Goal: Task Accomplishment & Management: Use online tool/utility

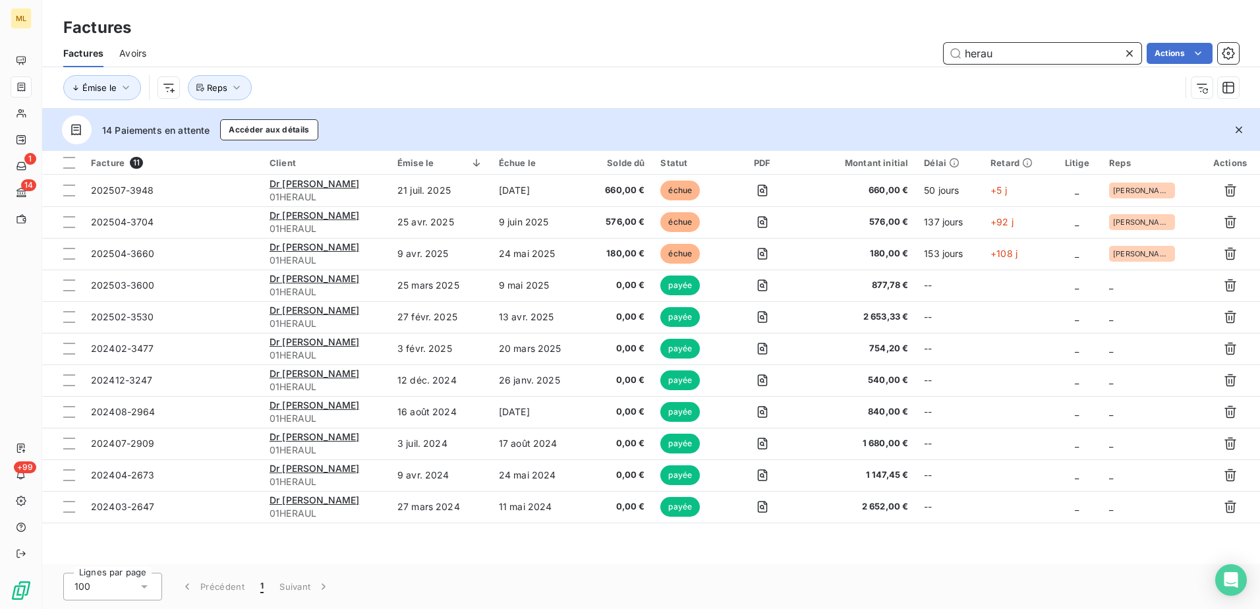
click at [1047, 44] on input "herau" at bounding box center [1043, 53] width 198 height 21
drag, startPoint x: 1039, startPoint y: 53, endPoint x: 896, endPoint y: 58, distance: 143.1
click at [896, 58] on div "herau Actions" at bounding box center [700, 53] width 1077 height 21
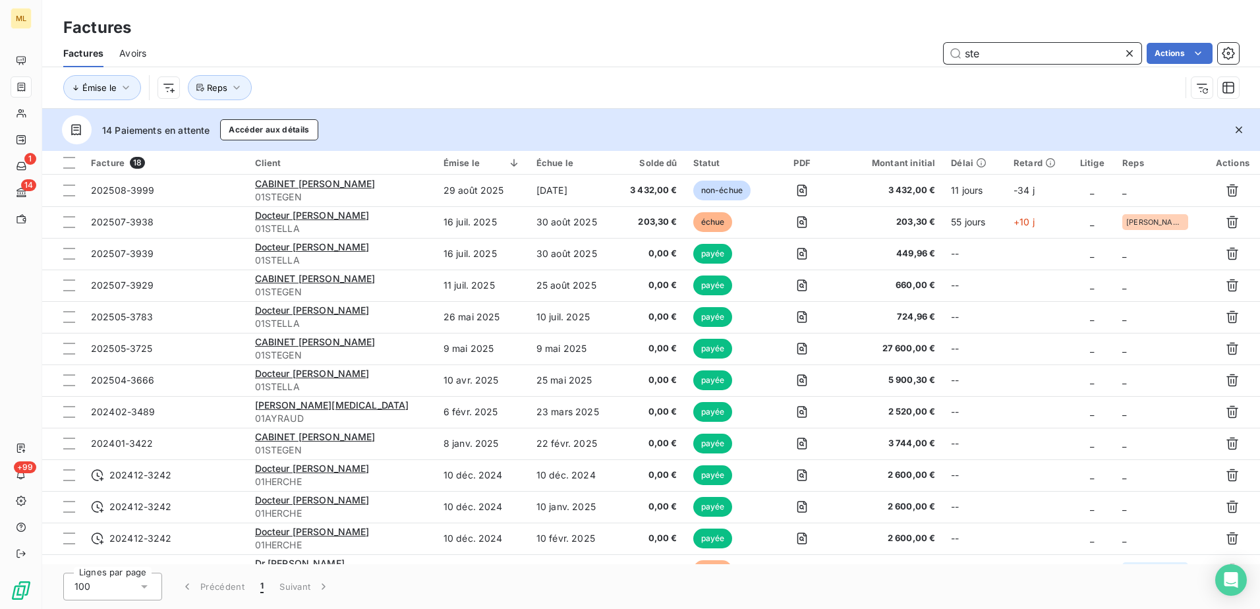
type input "ste"
click at [1126, 51] on icon at bounding box center [1129, 53] width 7 height 7
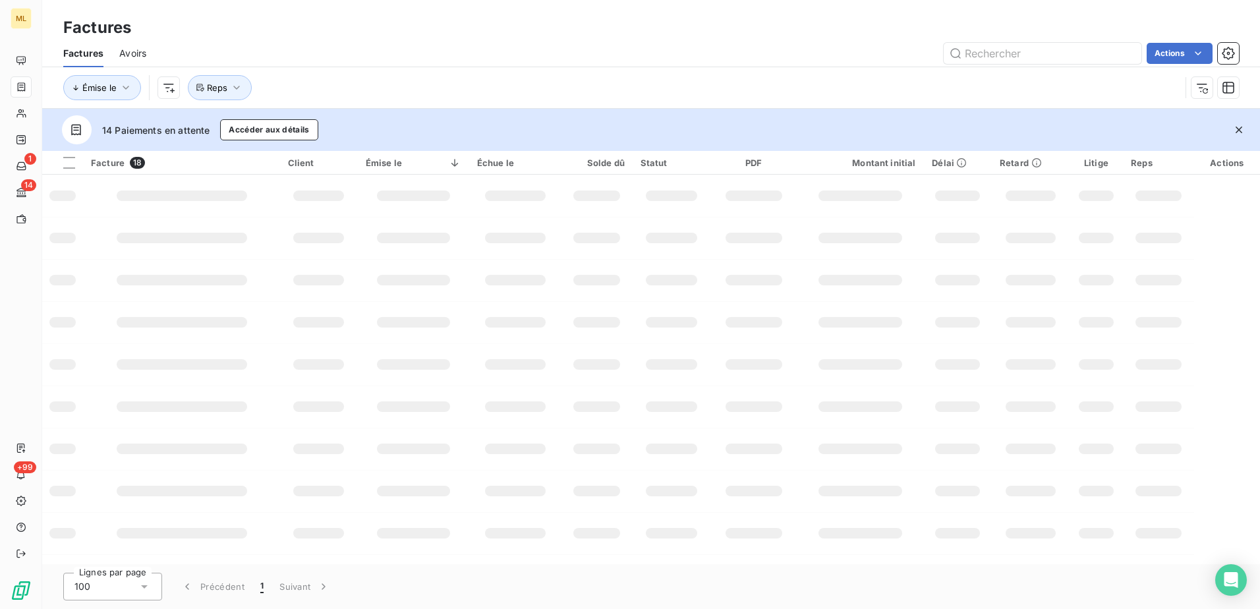
click at [591, 32] on div "Factures" at bounding box center [651, 28] width 1218 height 24
click at [794, 38] on div "Factures" at bounding box center [651, 28] width 1218 height 24
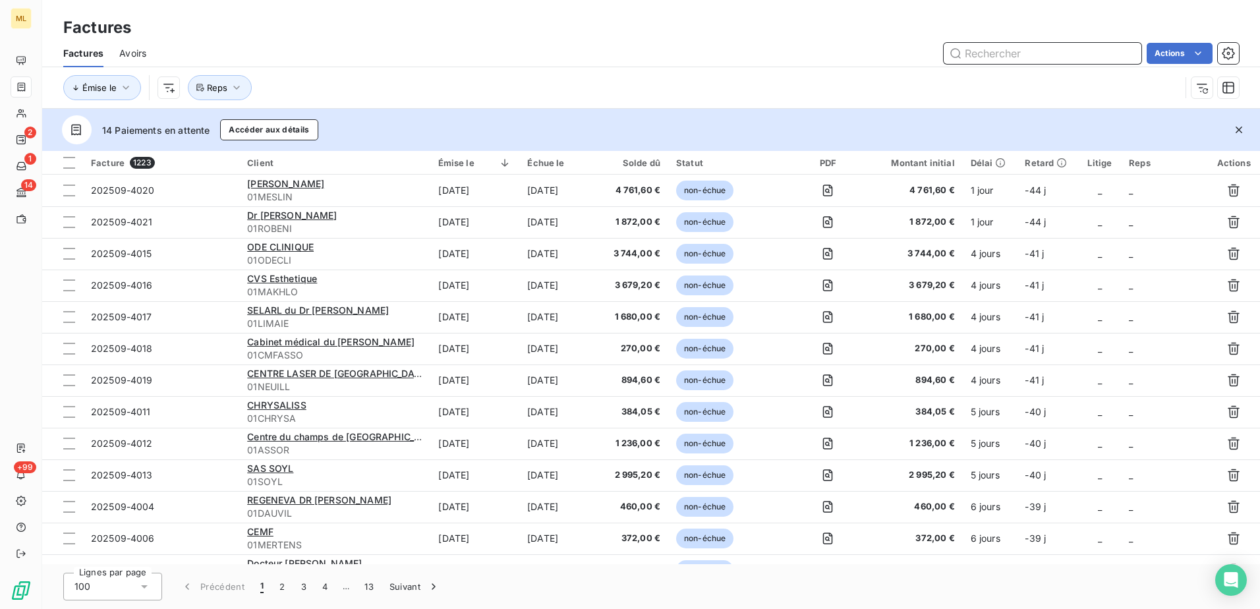
click at [1016, 49] on input "text" at bounding box center [1043, 53] width 198 height 21
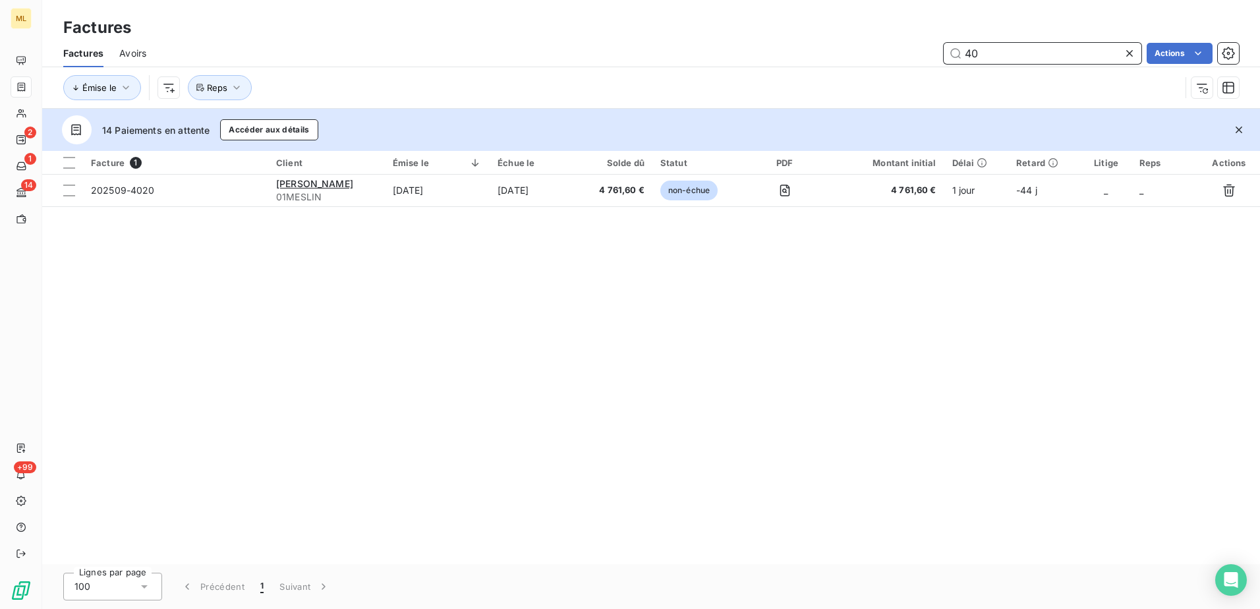
type input "4"
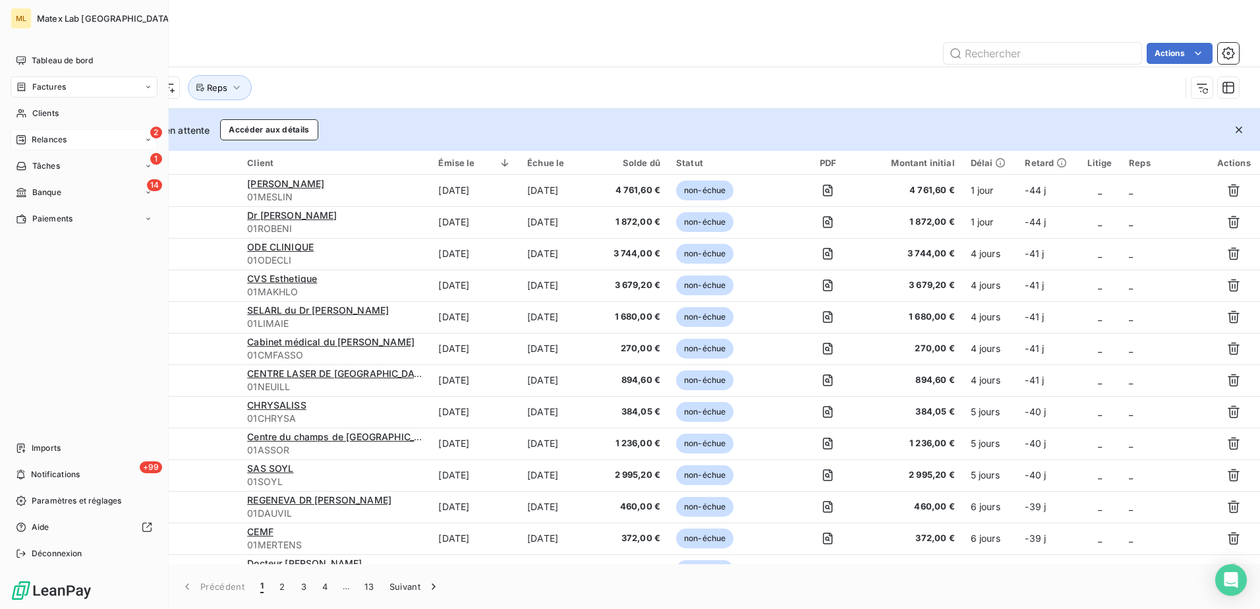
click at [61, 140] on span "Relances" at bounding box center [49, 140] width 35 height 12
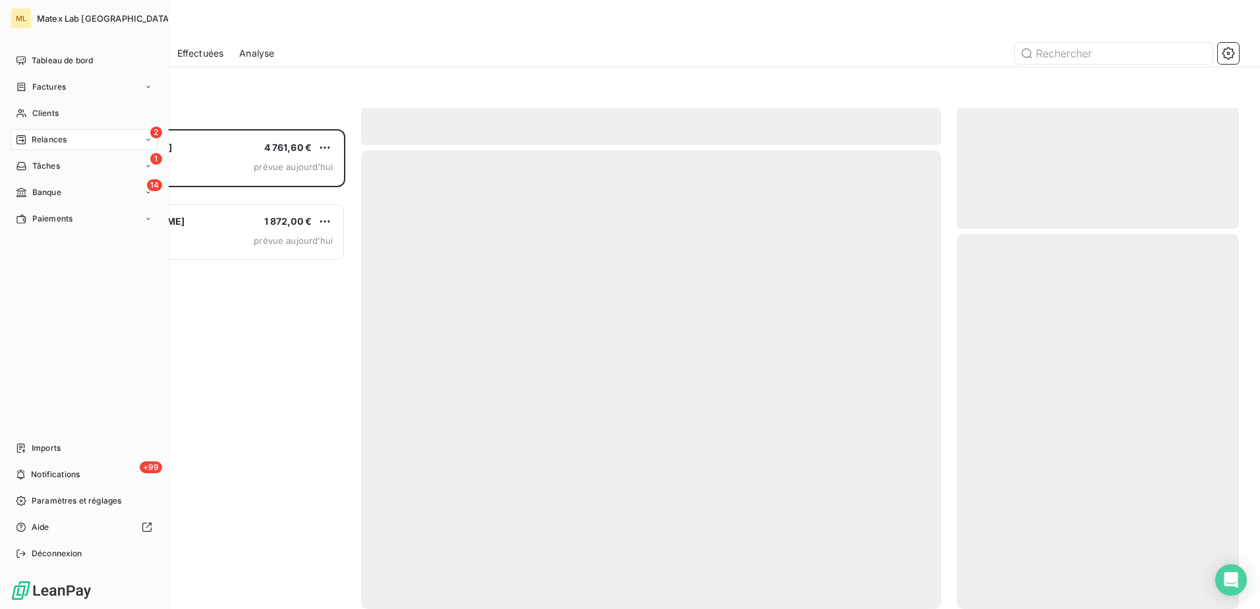
scroll to position [470, 272]
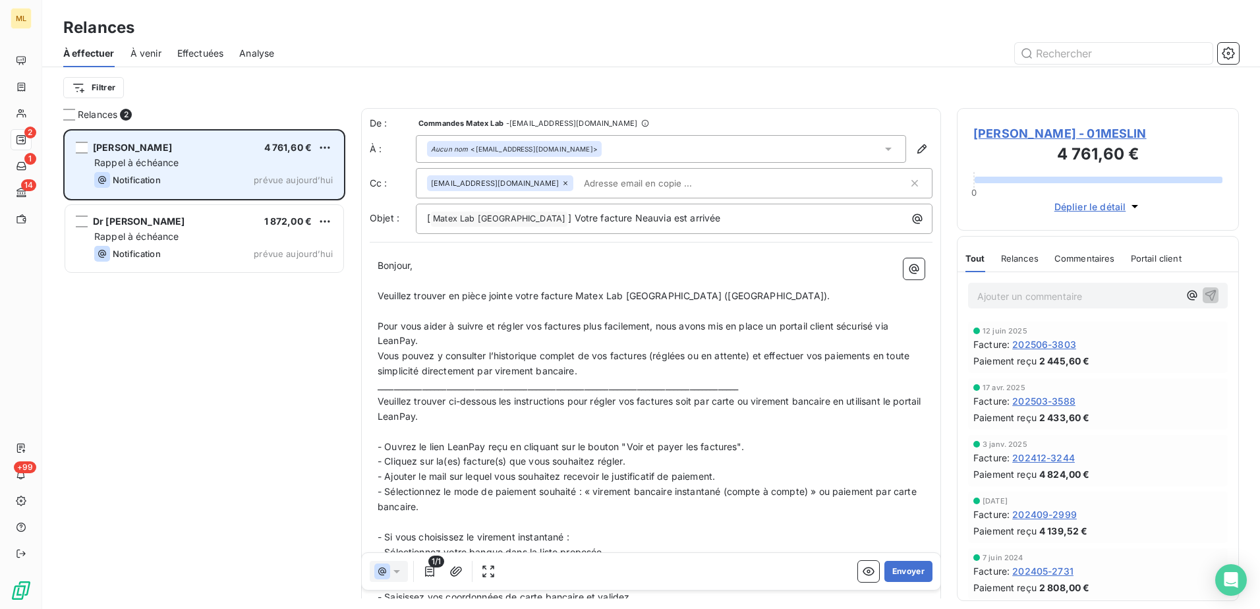
click at [210, 163] on div "Rappel à échéance" at bounding box center [213, 162] width 239 height 13
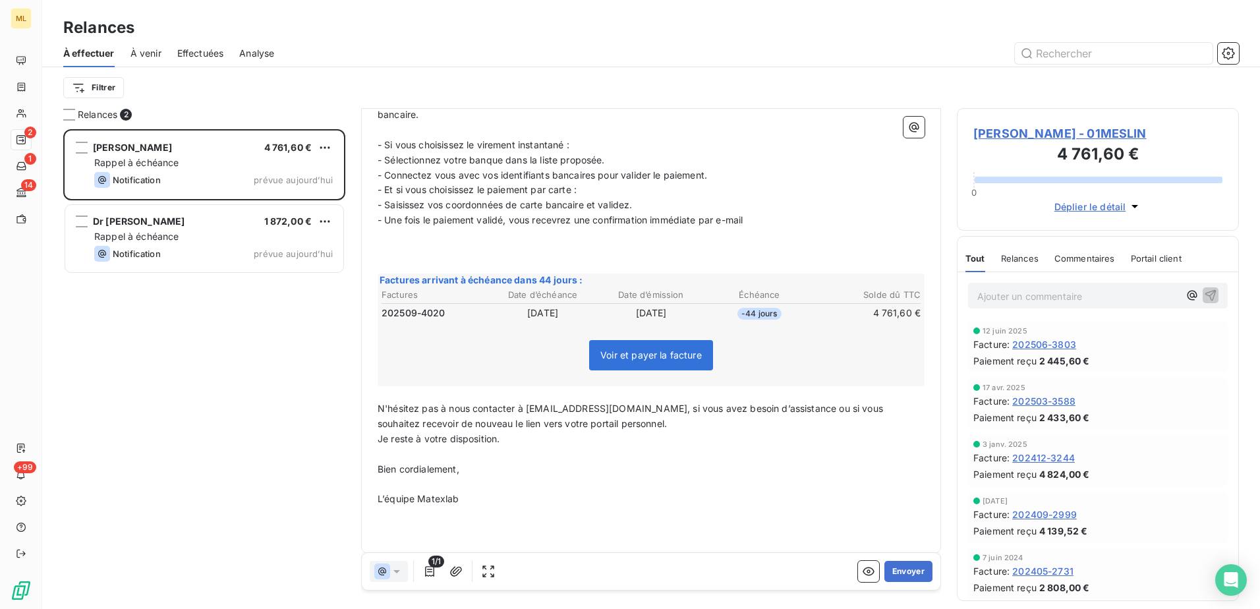
scroll to position [402, 0]
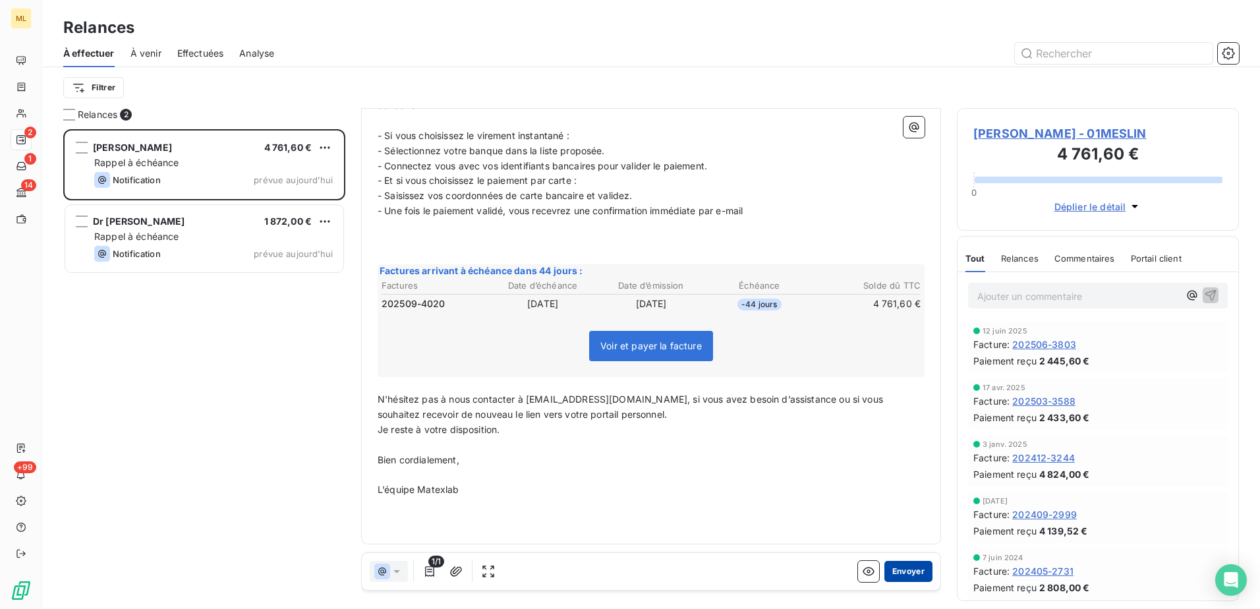
click at [902, 571] on button "Envoyer" at bounding box center [909, 571] width 48 height 21
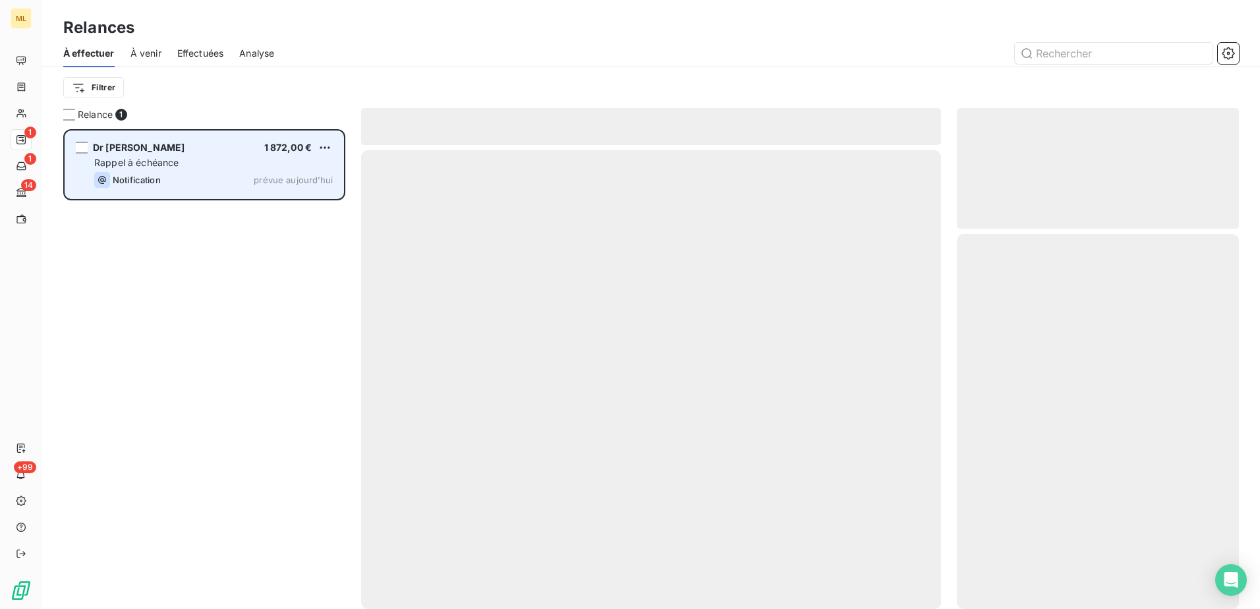
click at [135, 189] on div "Dr [PERSON_NAME] 1 872,00 € Rappel à échéance Notification prévue [DATE]" at bounding box center [204, 164] width 278 height 67
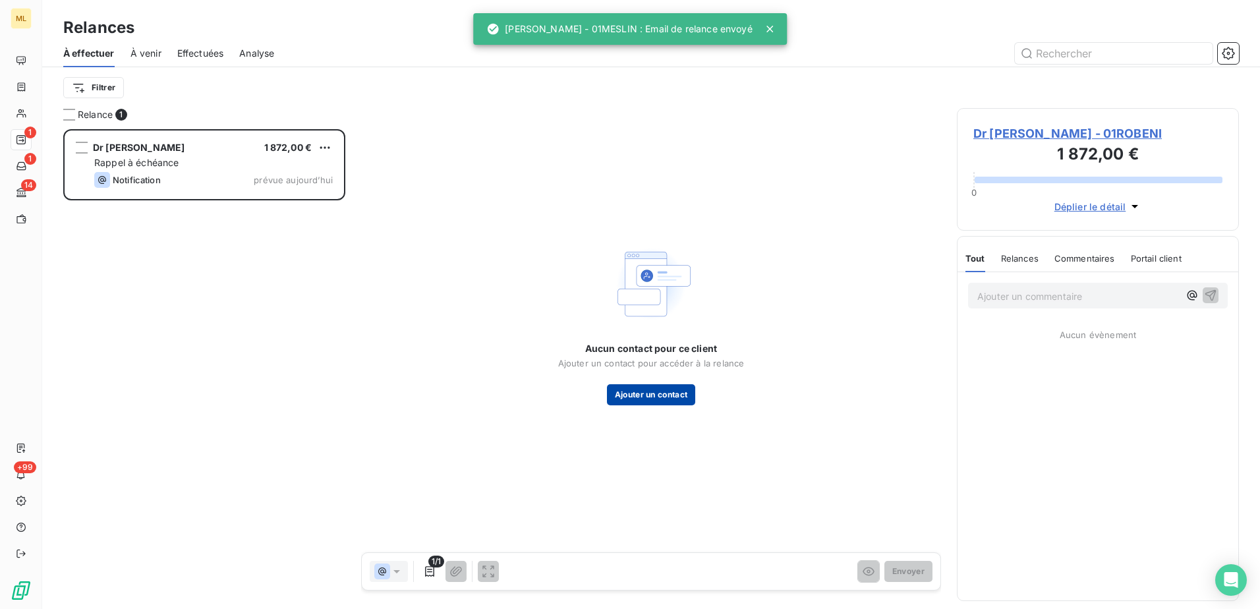
click at [668, 403] on button "Ajouter un contact" at bounding box center [651, 394] width 89 height 21
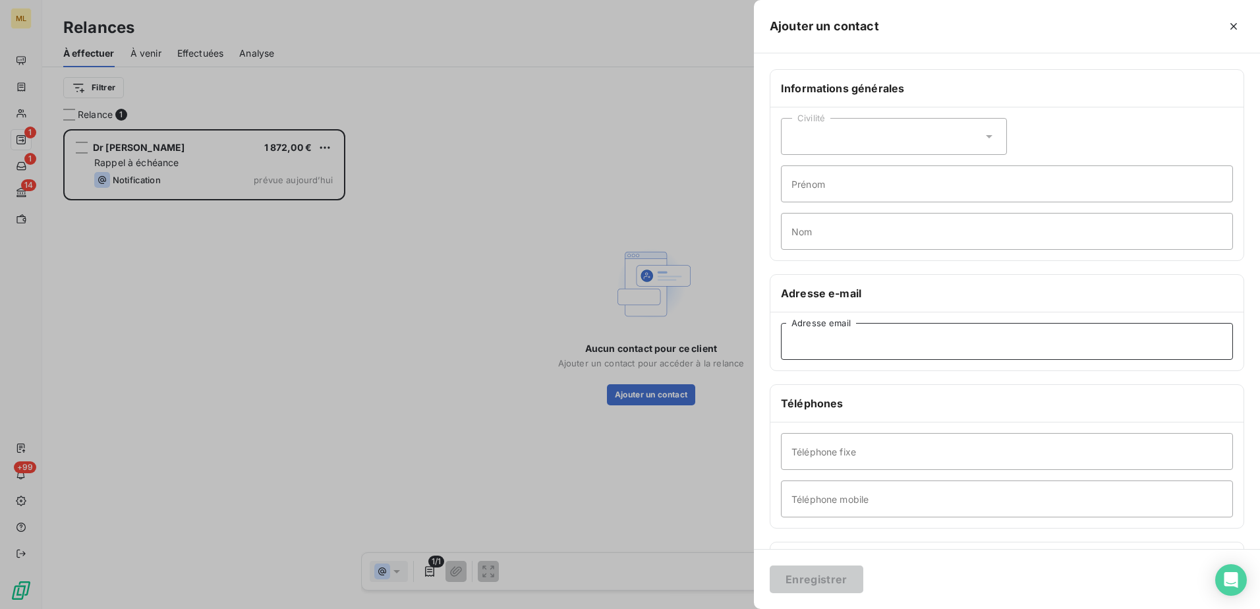
click at [832, 356] on input "Adresse email" at bounding box center [1007, 341] width 452 height 37
paste input "[EMAIL_ADDRESS][DOMAIN_NAME]"
type input "[EMAIL_ADDRESS][DOMAIN_NAME]"
click at [876, 450] on input "Téléphone fixe" at bounding box center [1007, 451] width 452 height 37
paste input "03 80 30 86 36"
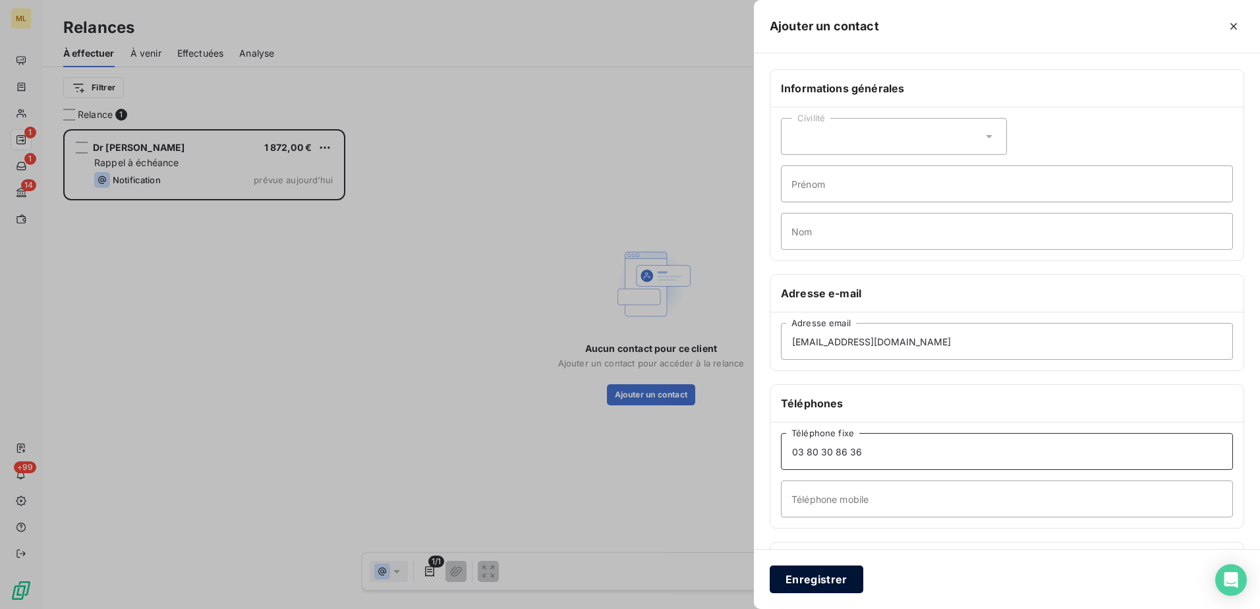
type input "03 80 30 86 36"
click at [830, 589] on button "Enregistrer" at bounding box center [817, 580] width 94 height 28
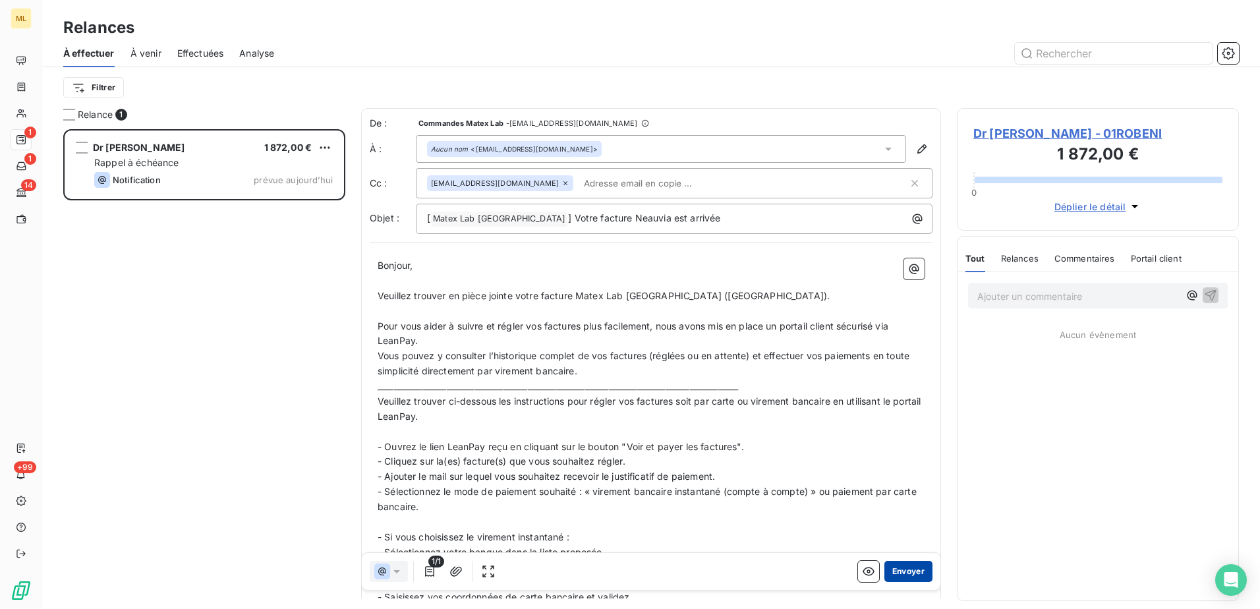
click at [896, 573] on button "Envoyer" at bounding box center [909, 571] width 48 height 21
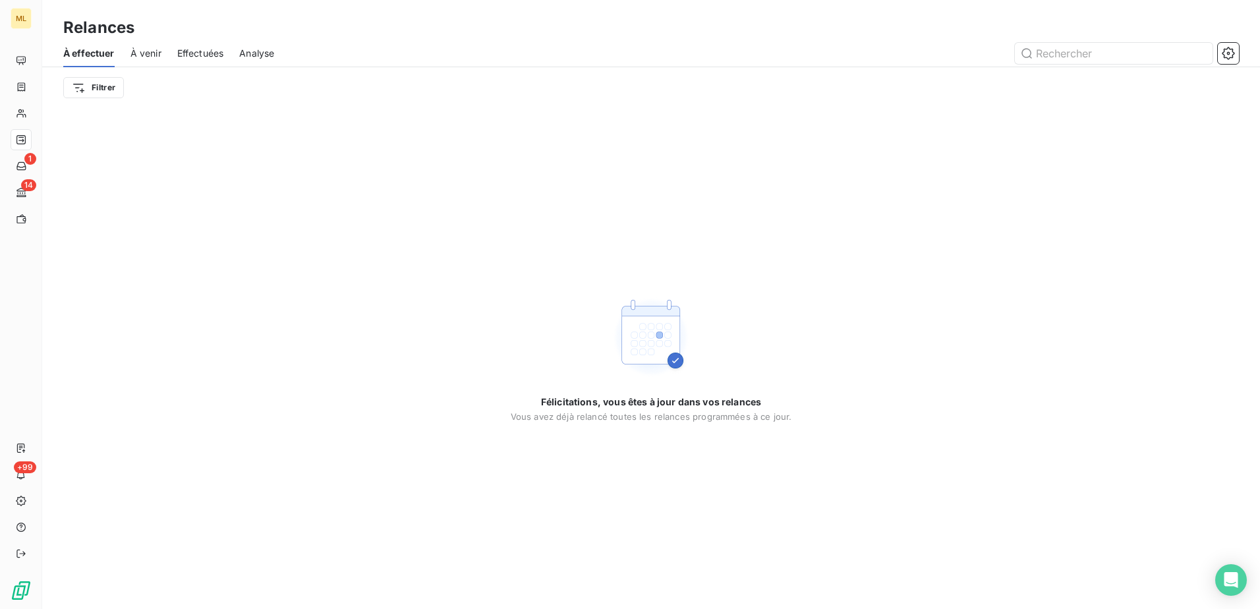
click at [8, 146] on div "ML 1 14 +99" at bounding box center [21, 304] width 42 height 609
click at [208, 52] on span "Effectuées" at bounding box center [200, 53] width 47 height 13
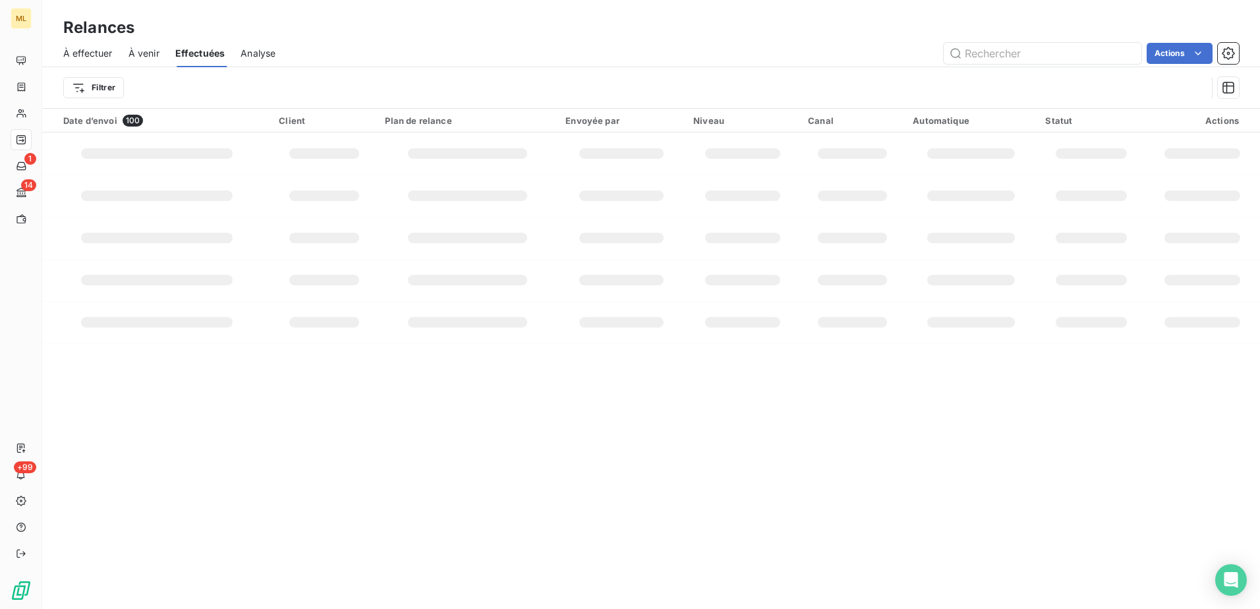
click at [138, 55] on span "À venir" at bounding box center [144, 53] width 31 height 13
